Goal: Obtain resource: Obtain resource

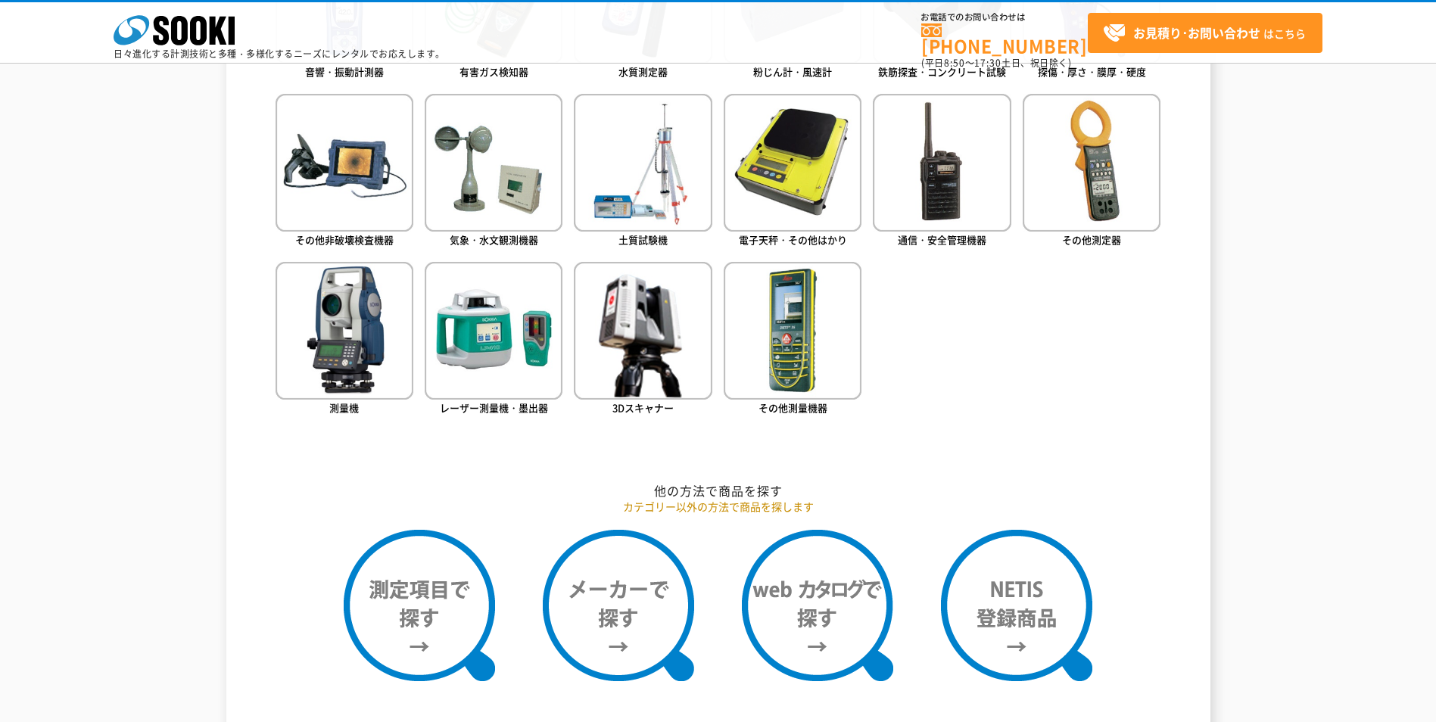
scroll to position [833, 0]
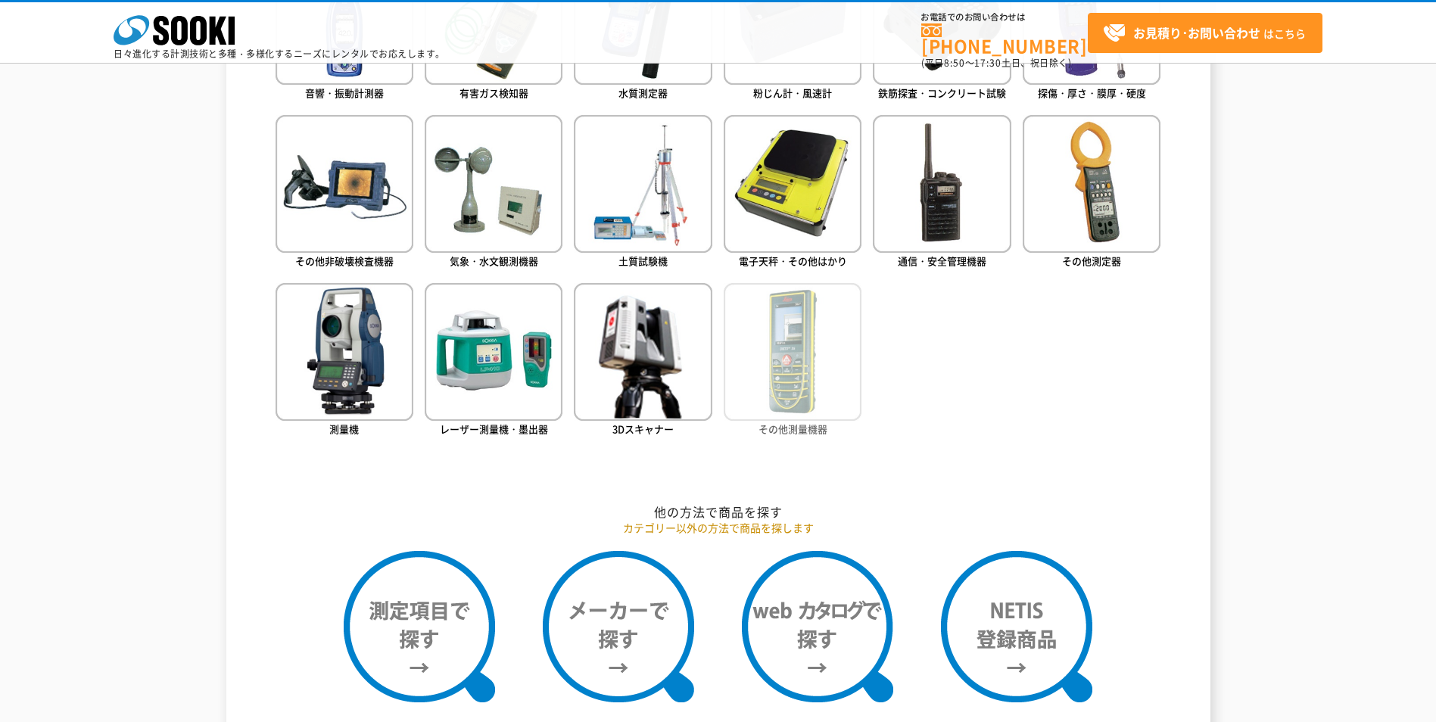
click at [794, 362] on img at bounding box center [793, 352] width 138 height 138
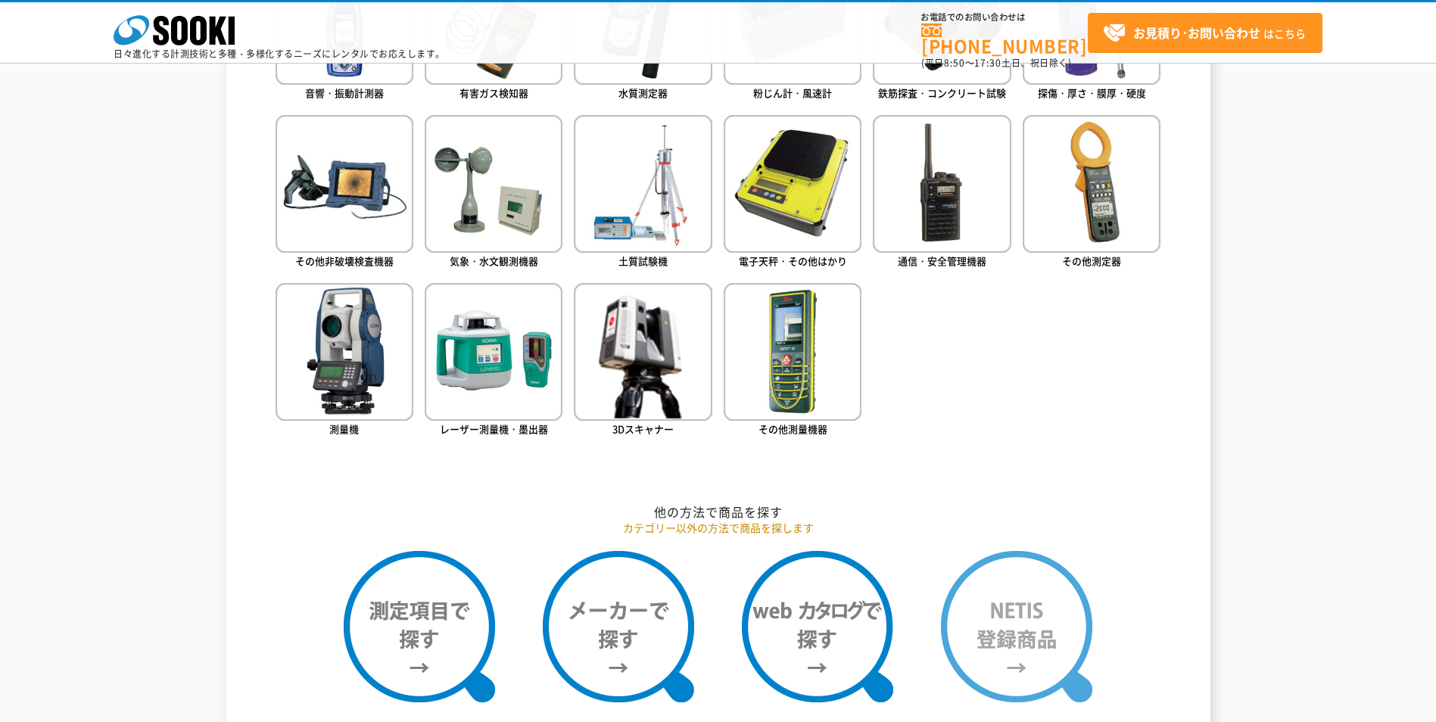
click at [1009, 610] on img at bounding box center [1016, 626] width 151 height 151
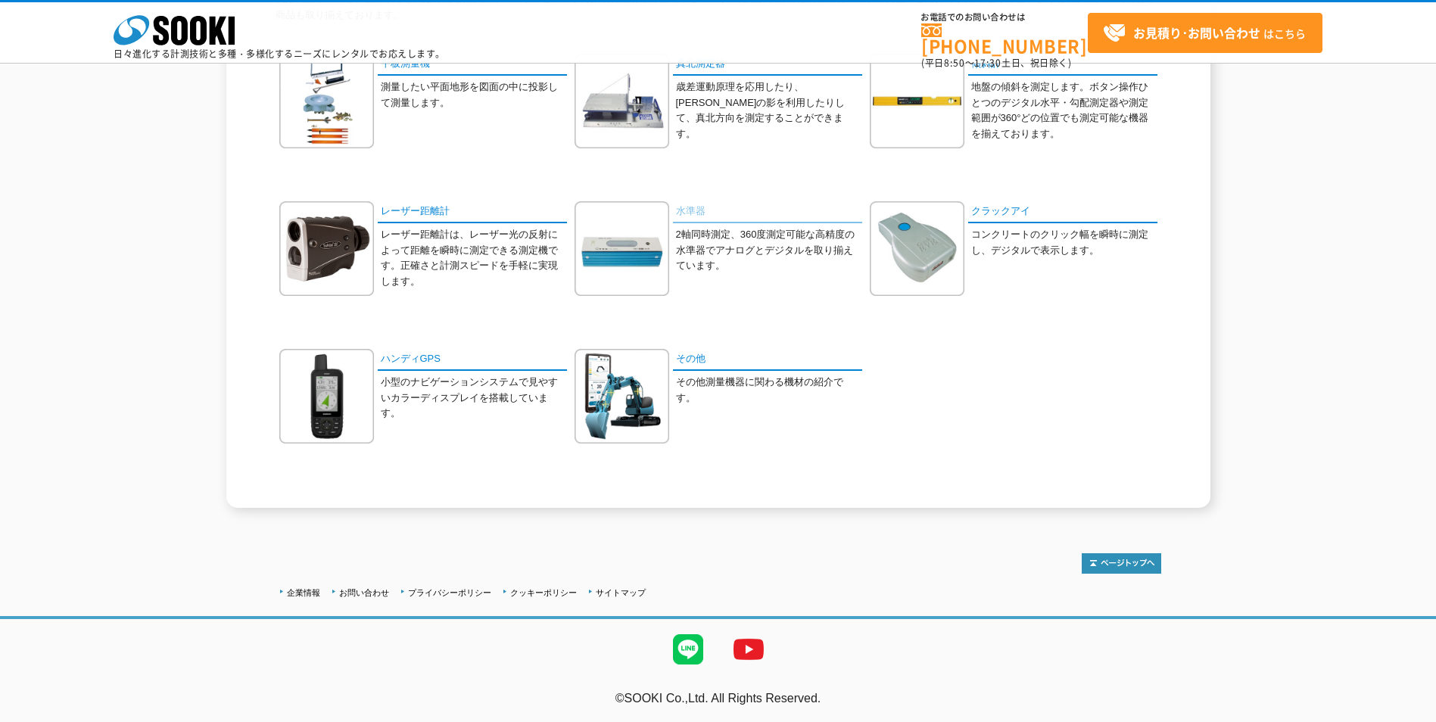
scroll to position [125, 0]
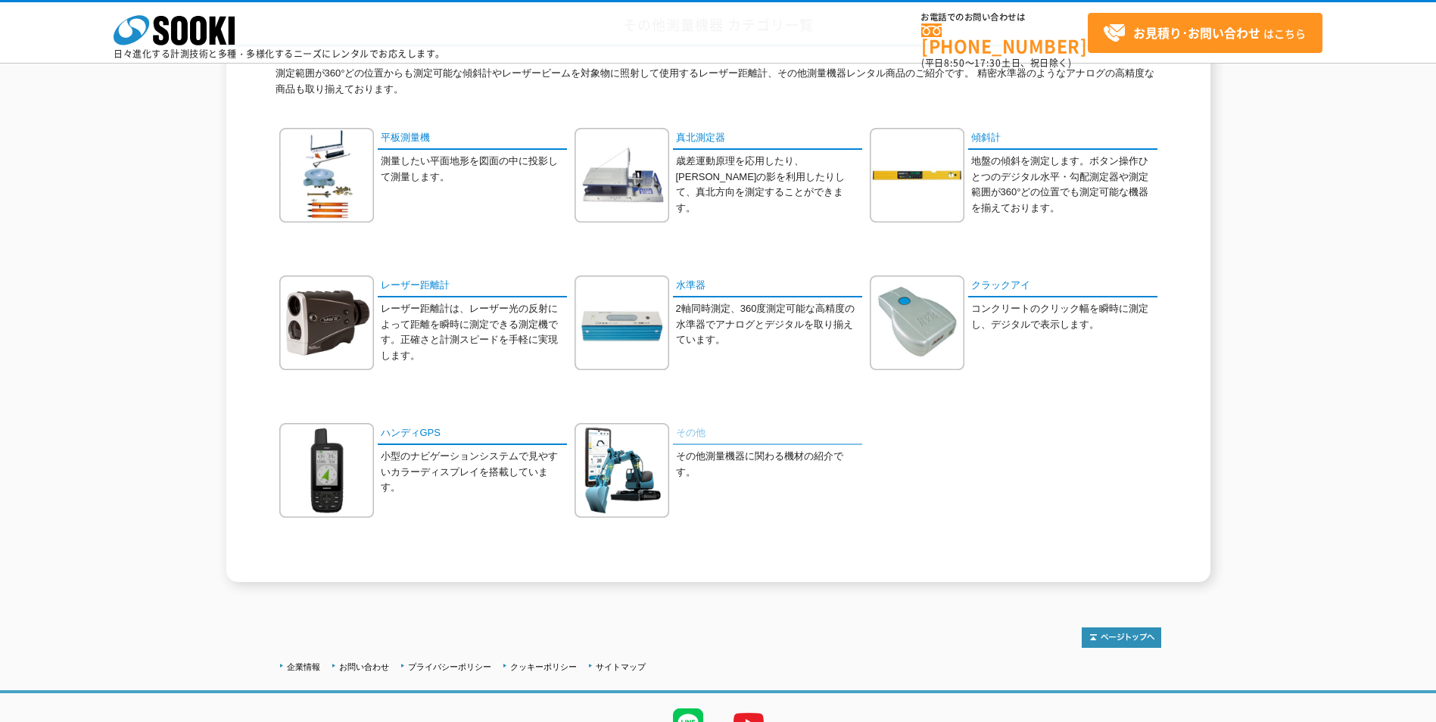
click at [691, 440] on link "その他" at bounding box center [767, 434] width 189 height 22
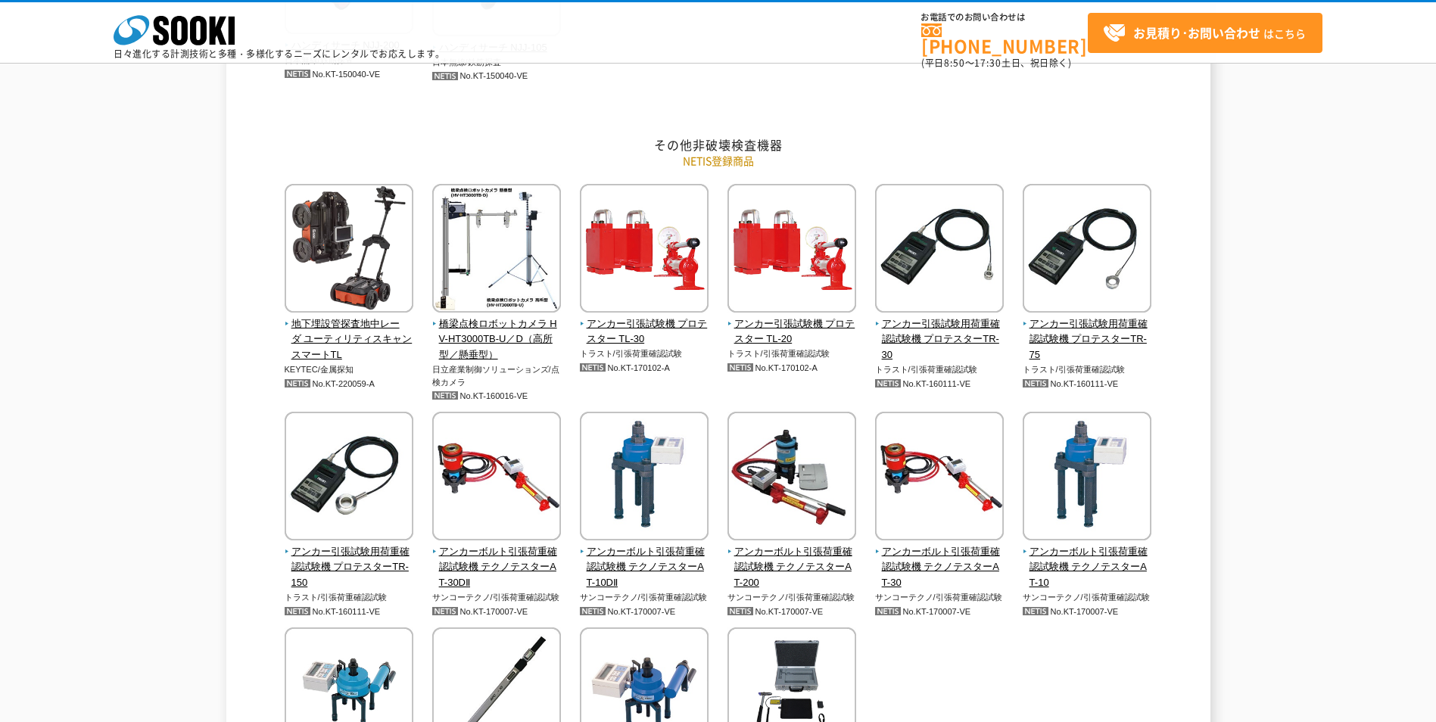
scroll to position [1060, 0]
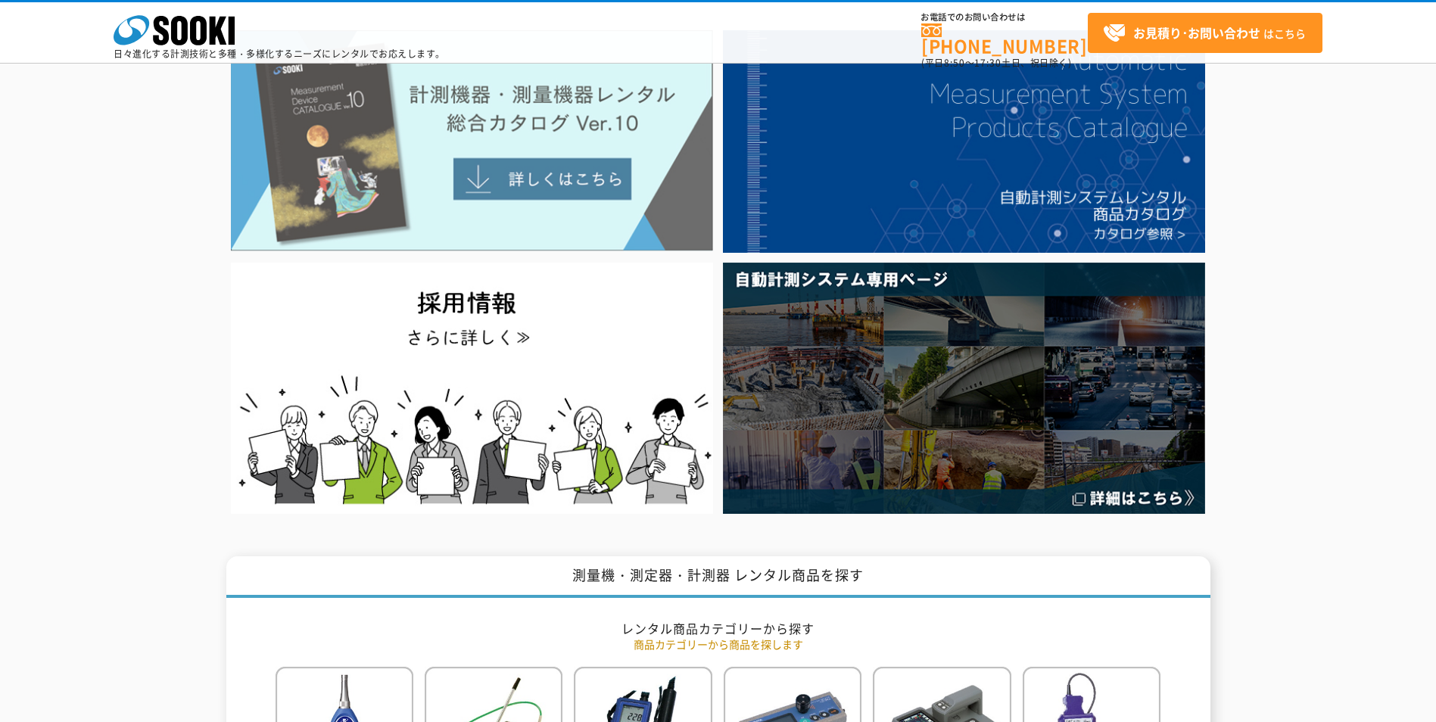
scroll to position [76, 0]
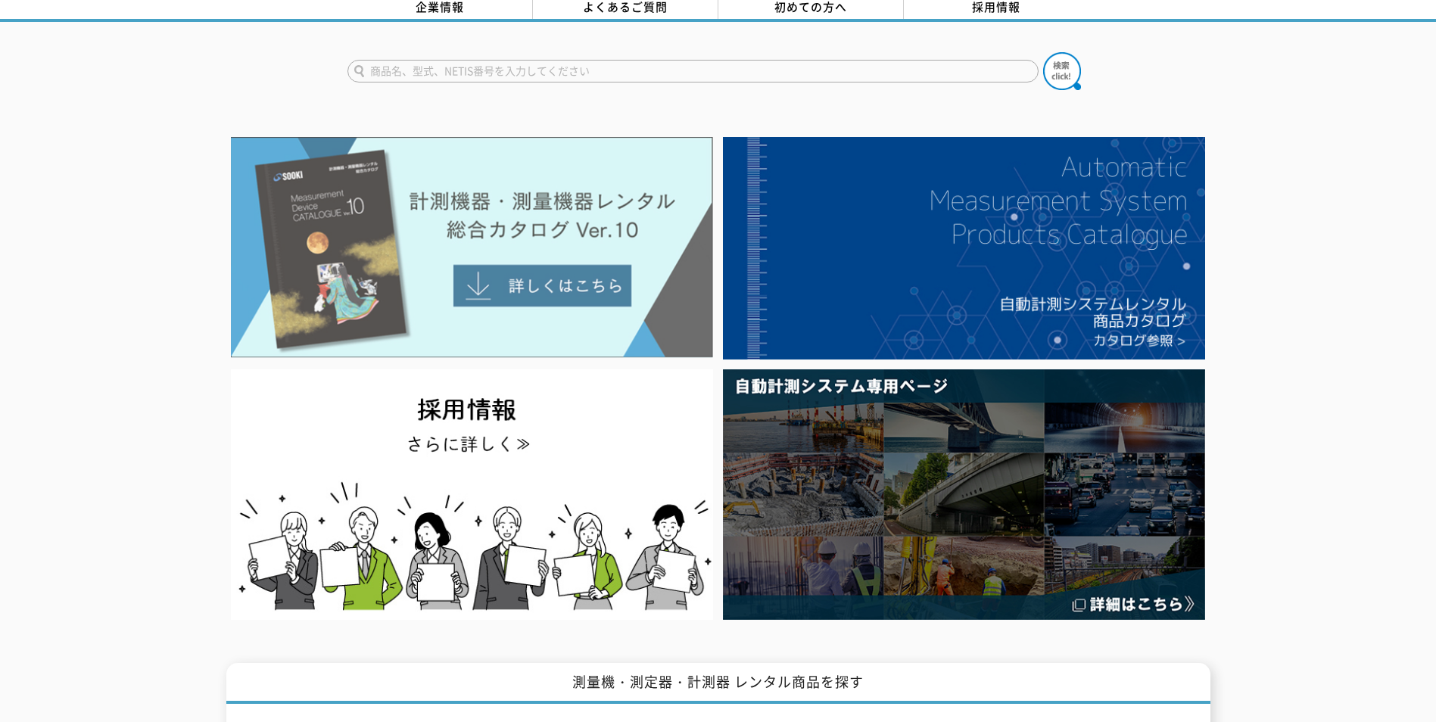
click at [541, 274] on img at bounding box center [472, 247] width 482 height 221
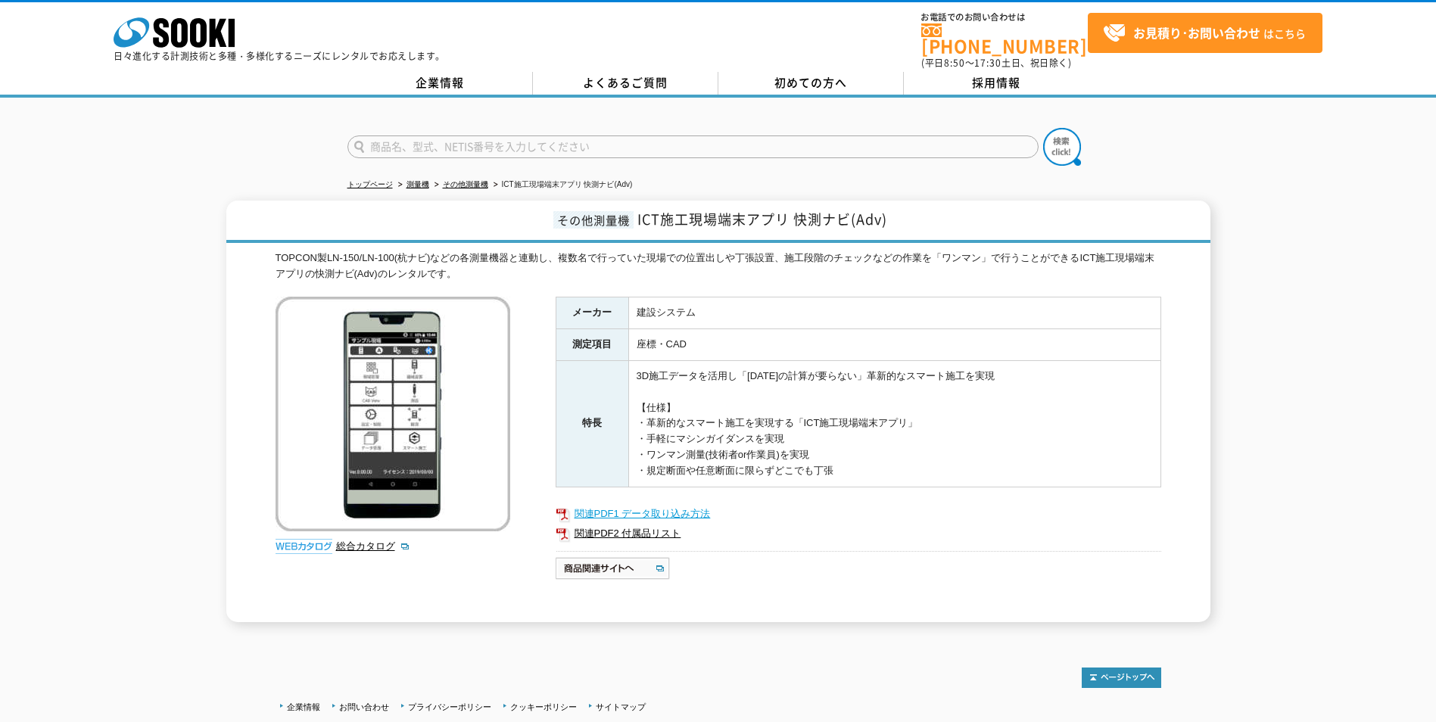
click at [651, 505] on link "関連PDF1 データ取り込み方法" at bounding box center [859, 514] width 606 height 20
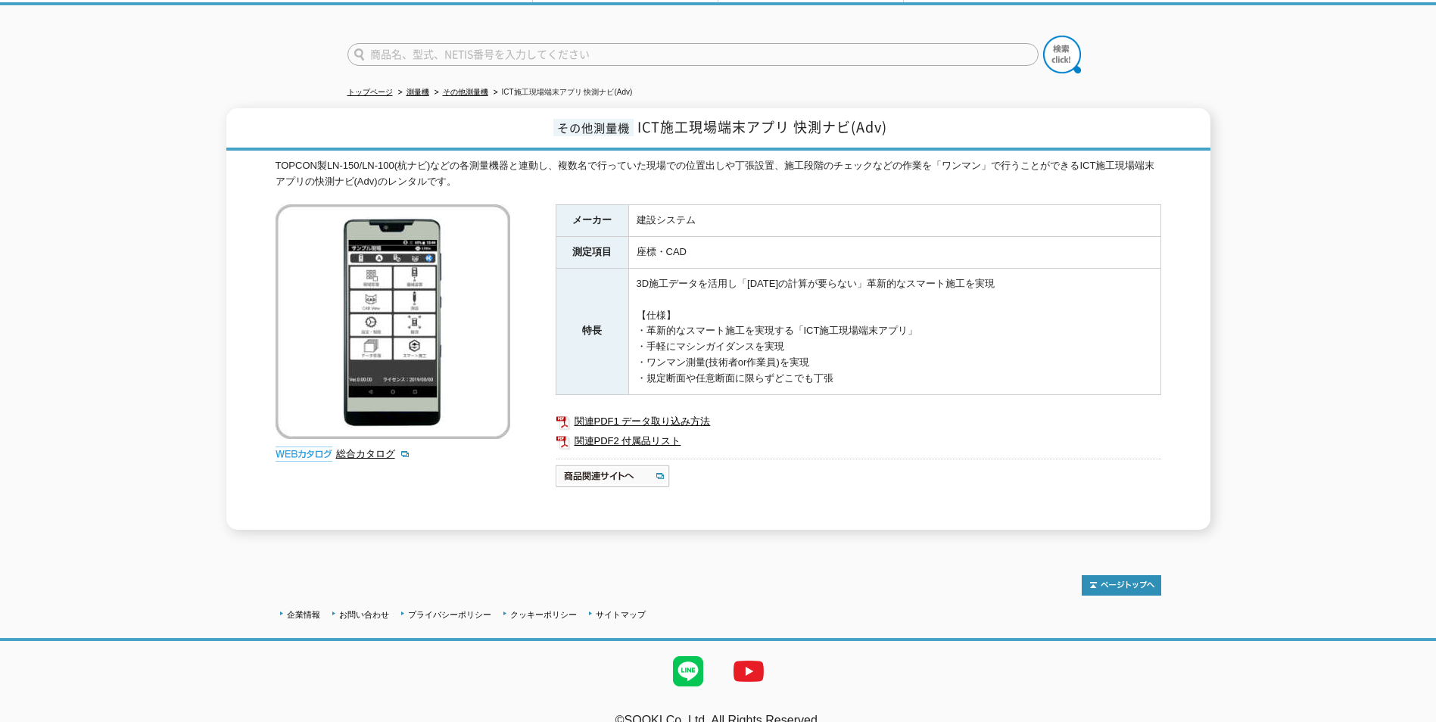
scroll to position [107, 0]
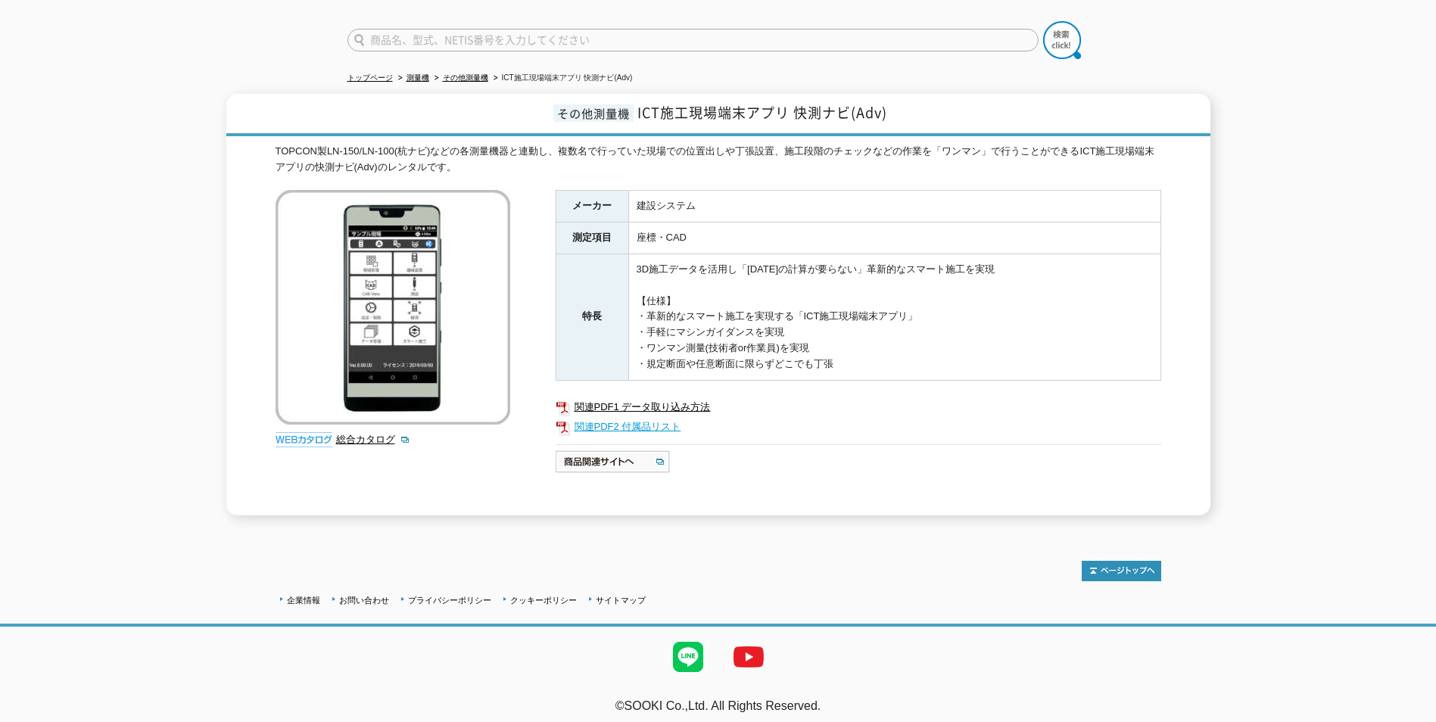
click at [625, 417] on link "関連PDF2 付属品リスト" at bounding box center [859, 427] width 606 height 20
click at [369, 434] on link "総合カタログ" at bounding box center [373, 439] width 74 height 11
click at [319, 432] on img at bounding box center [304, 439] width 57 height 15
click at [313, 432] on img at bounding box center [304, 439] width 57 height 15
click at [1135, 564] on img at bounding box center [1122, 571] width 80 height 20
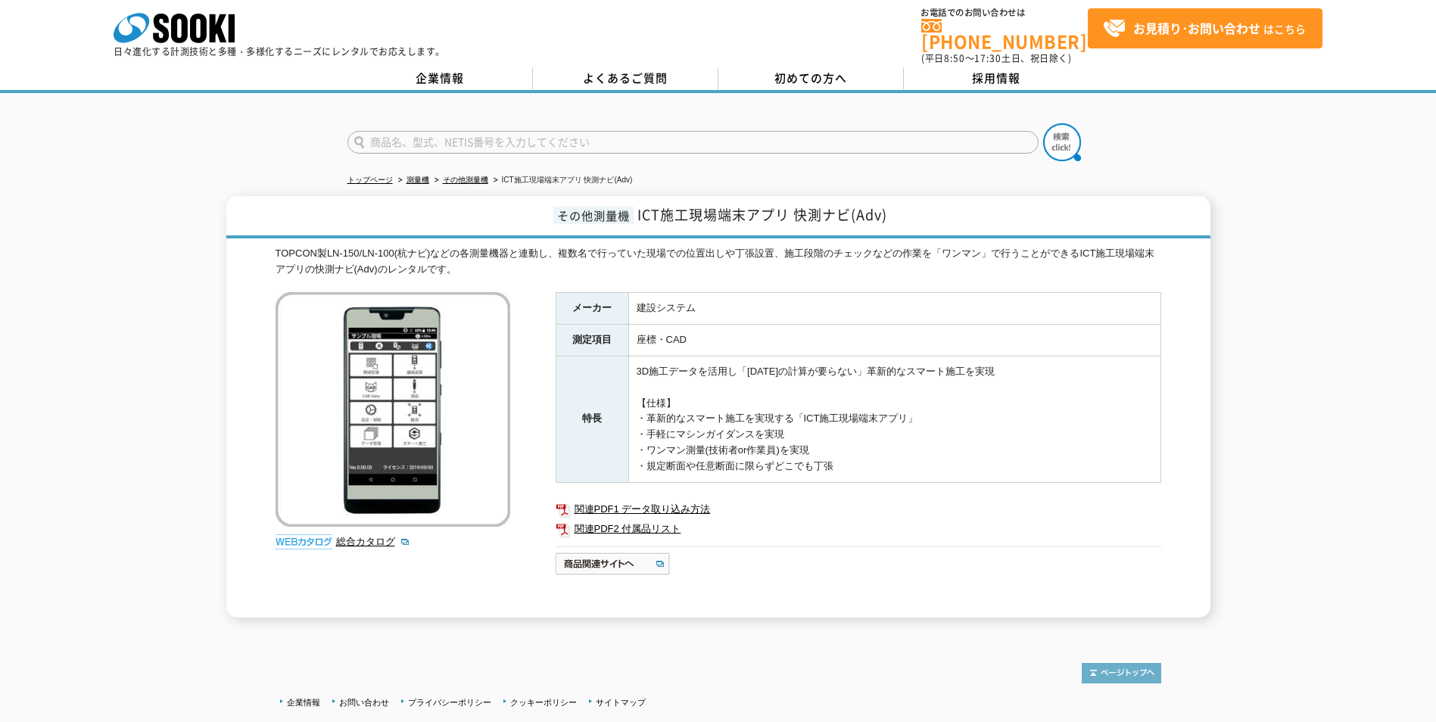
scroll to position [0, 0]
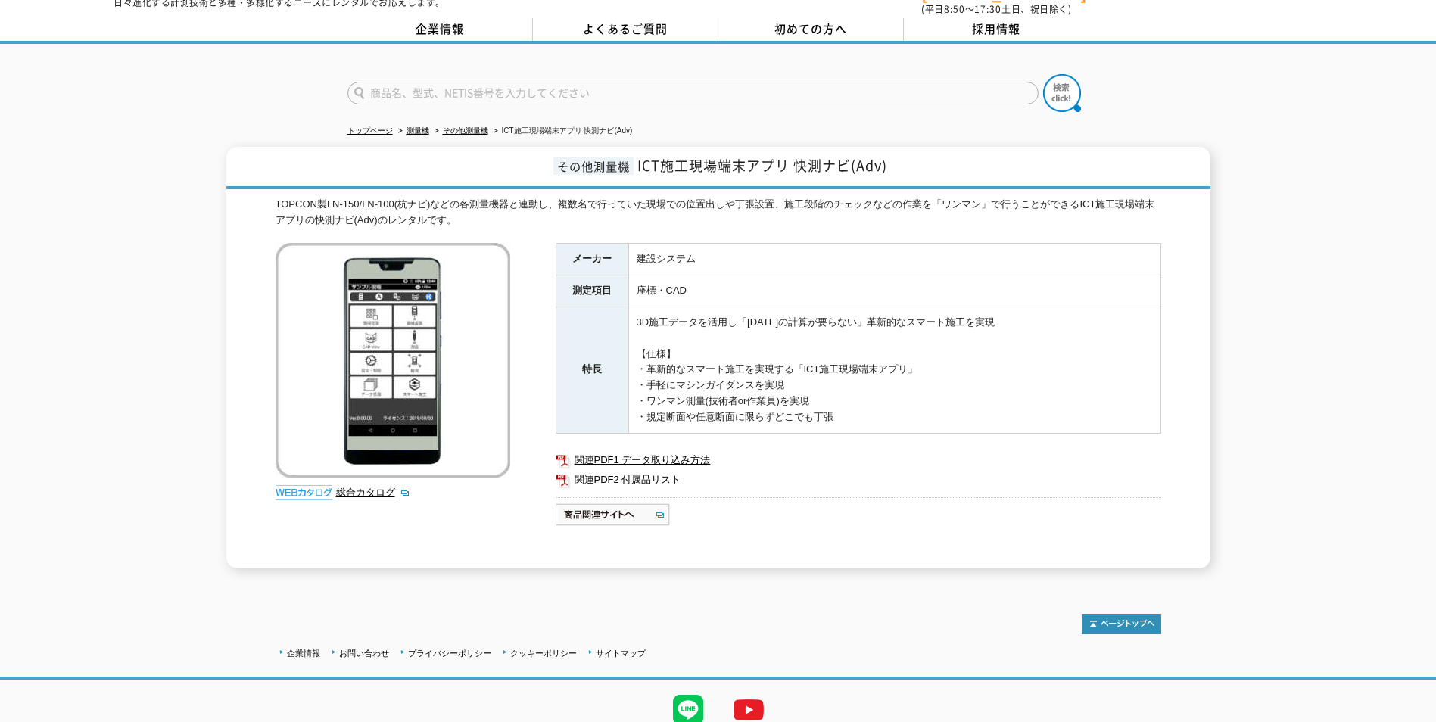
scroll to position [107, 0]
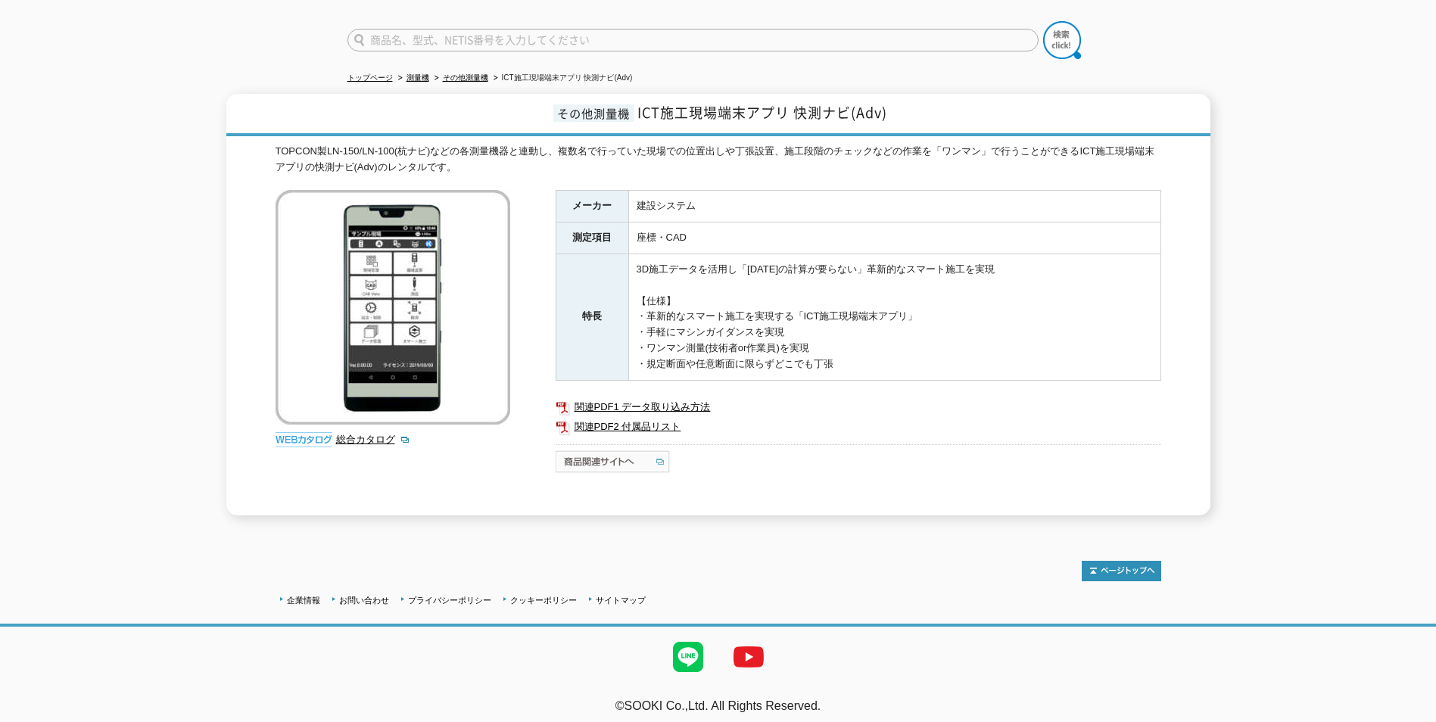
click at [610, 450] on img at bounding box center [614, 462] width 116 height 24
click at [369, 434] on link "総合カタログ" at bounding box center [373, 439] width 74 height 11
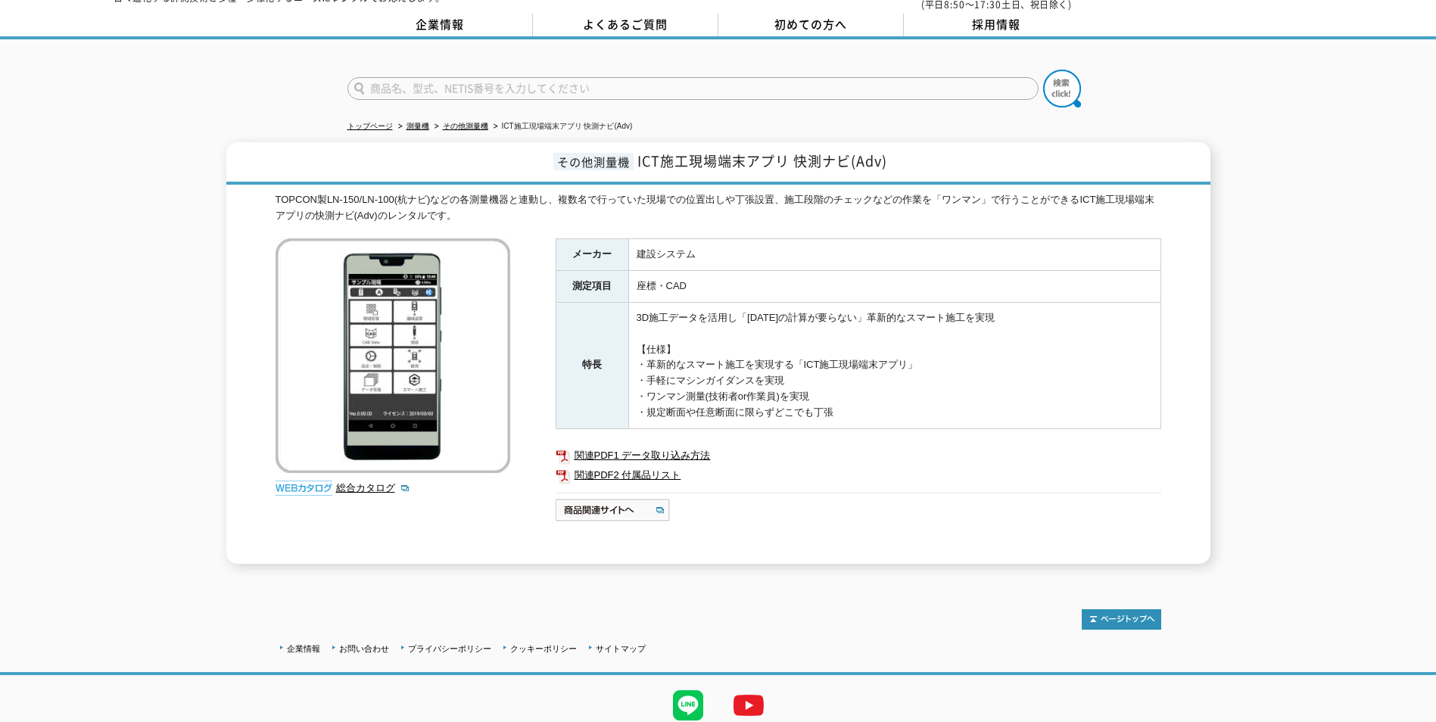
scroll to position [0, 0]
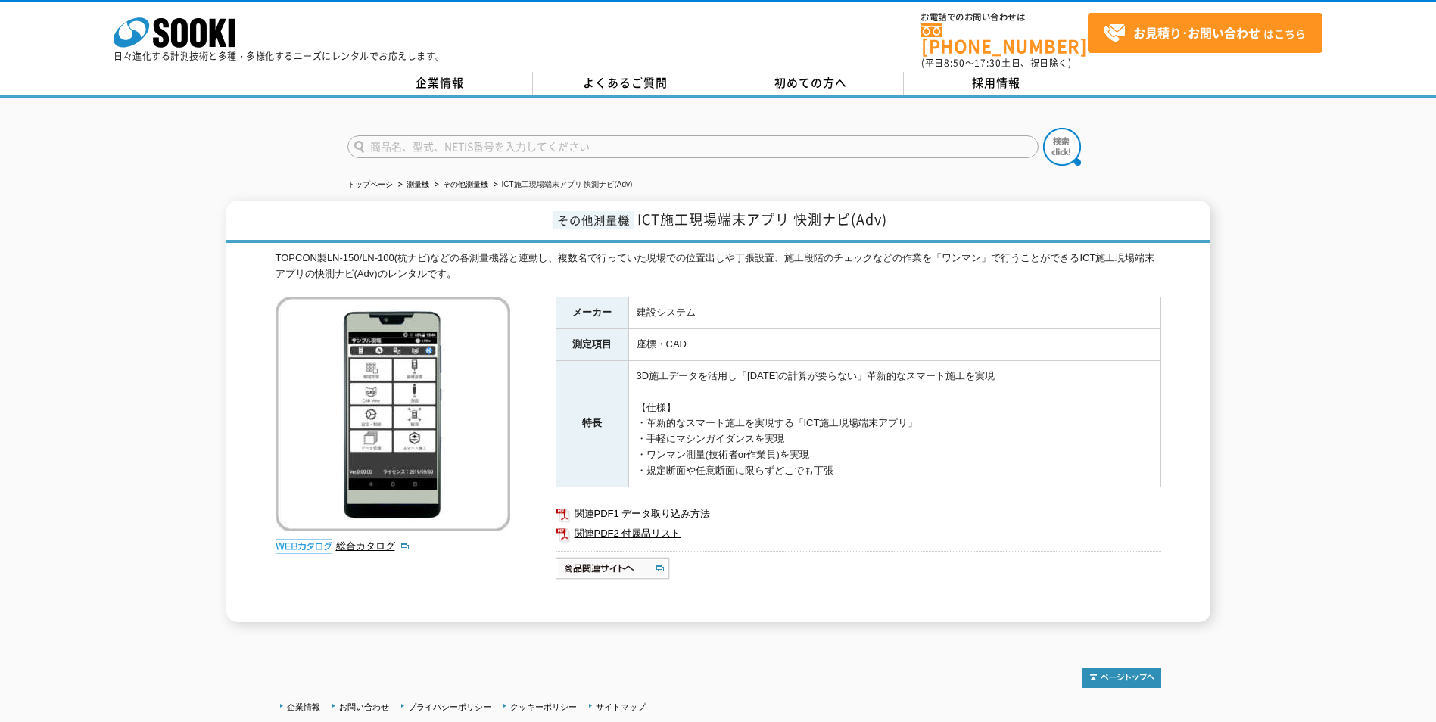
click at [394, 146] on input "text" at bounding box center [693, 147] width 691 height 23
type input "き"
type input "商品名、型式、NETIS番号を入力してください"
click at [653, 524] on link "関連PDF2 付属品リスト" at bounding box center [859, 534] width 606 height 20
